Goal: Navigation & Orientation: Find specific page/section

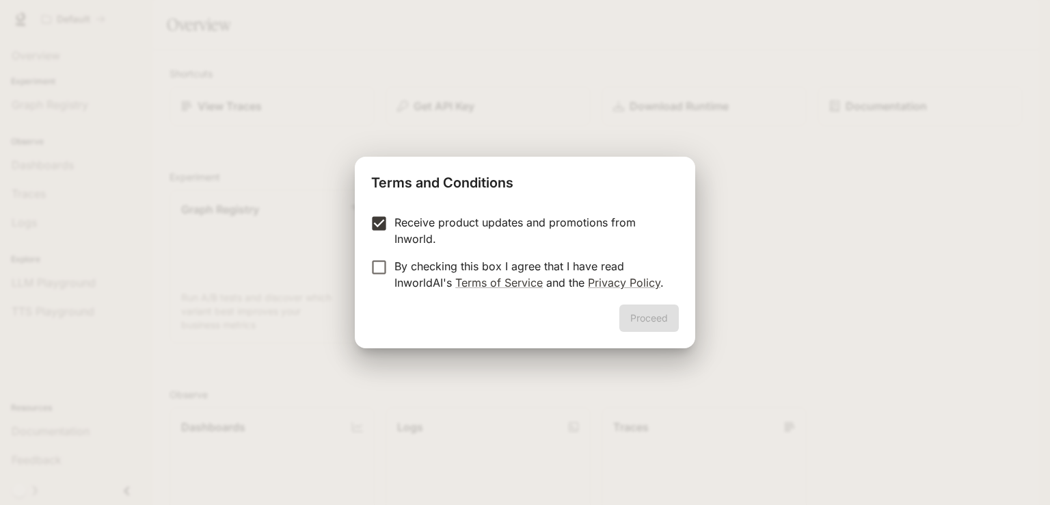
click at [407, 246] on p "Receive product updates and promotions from Inworld." at bounding box center [532, 230] width 274 height 33
click at [665, 318] on button "Proceed" at bounding box center [649, 317] width 59 height 27
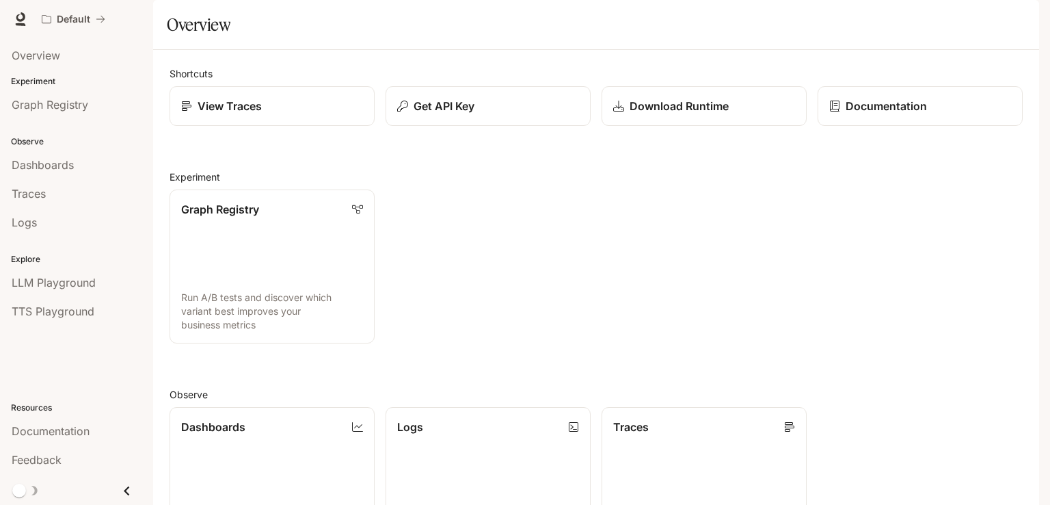
scroll to position [205, 0]
click at [33, 163] on span "Dashboards" at bounding box center [43, 165] width 62 height 16
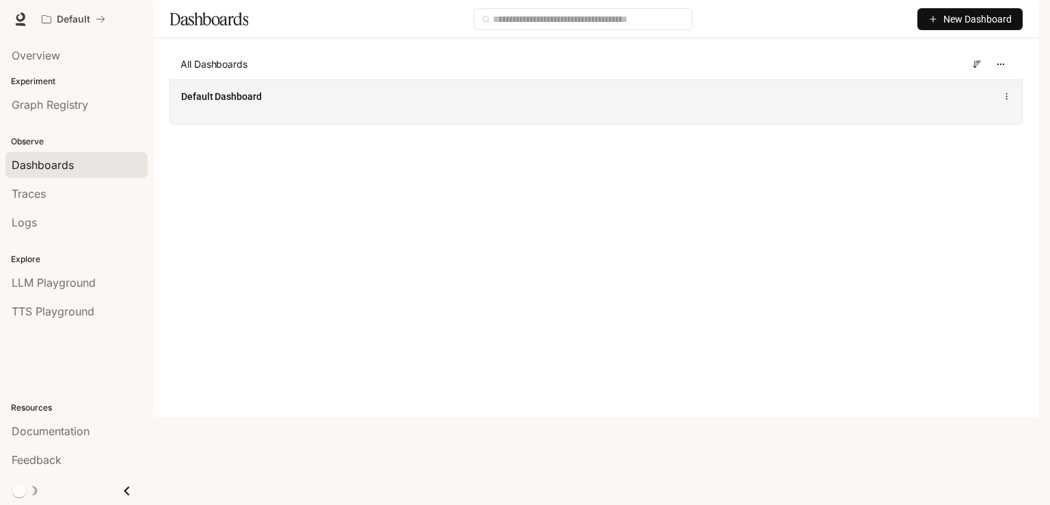
click at [267, 124] on div "Default Dashboard" at bounding box center [596, 101] width 852 height 44
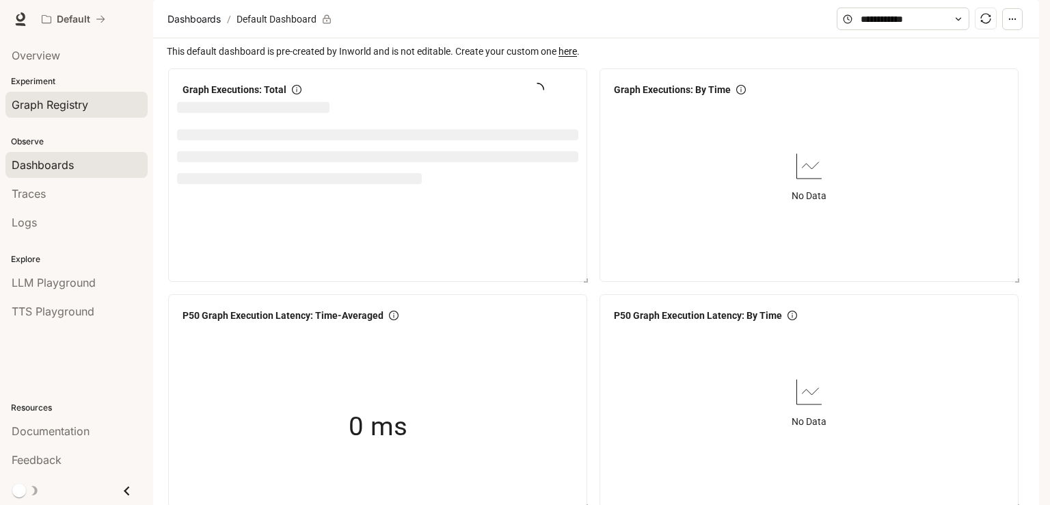
click at [82, 102] on span "Graph Registry" at bounding box center [50, 104] width 77 height 16
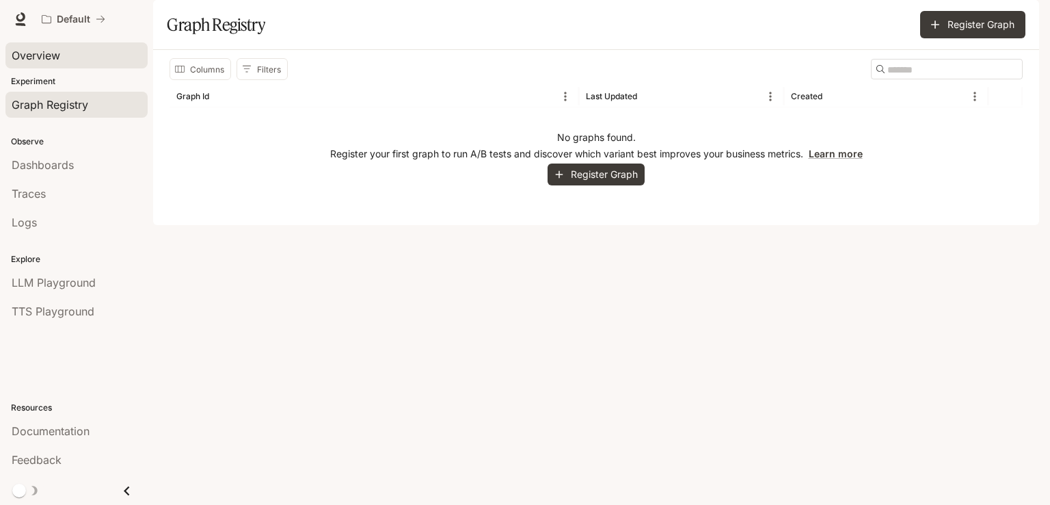
click at [66, 60] on div "Overview" at bounding box center [77, 55] width 130 height 16
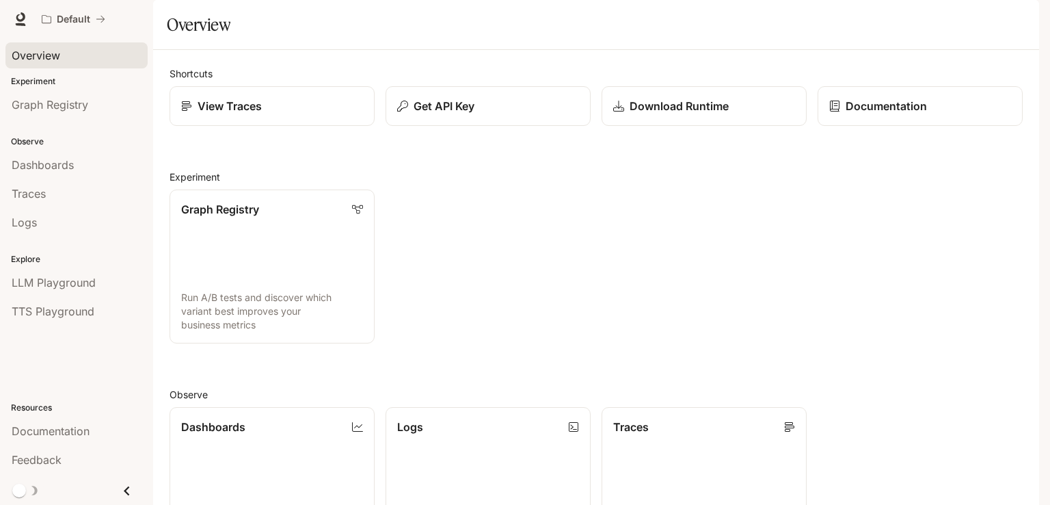
scroll to position [205, 0]
